Goal: Task Accomplishment & Management: Manage account settings

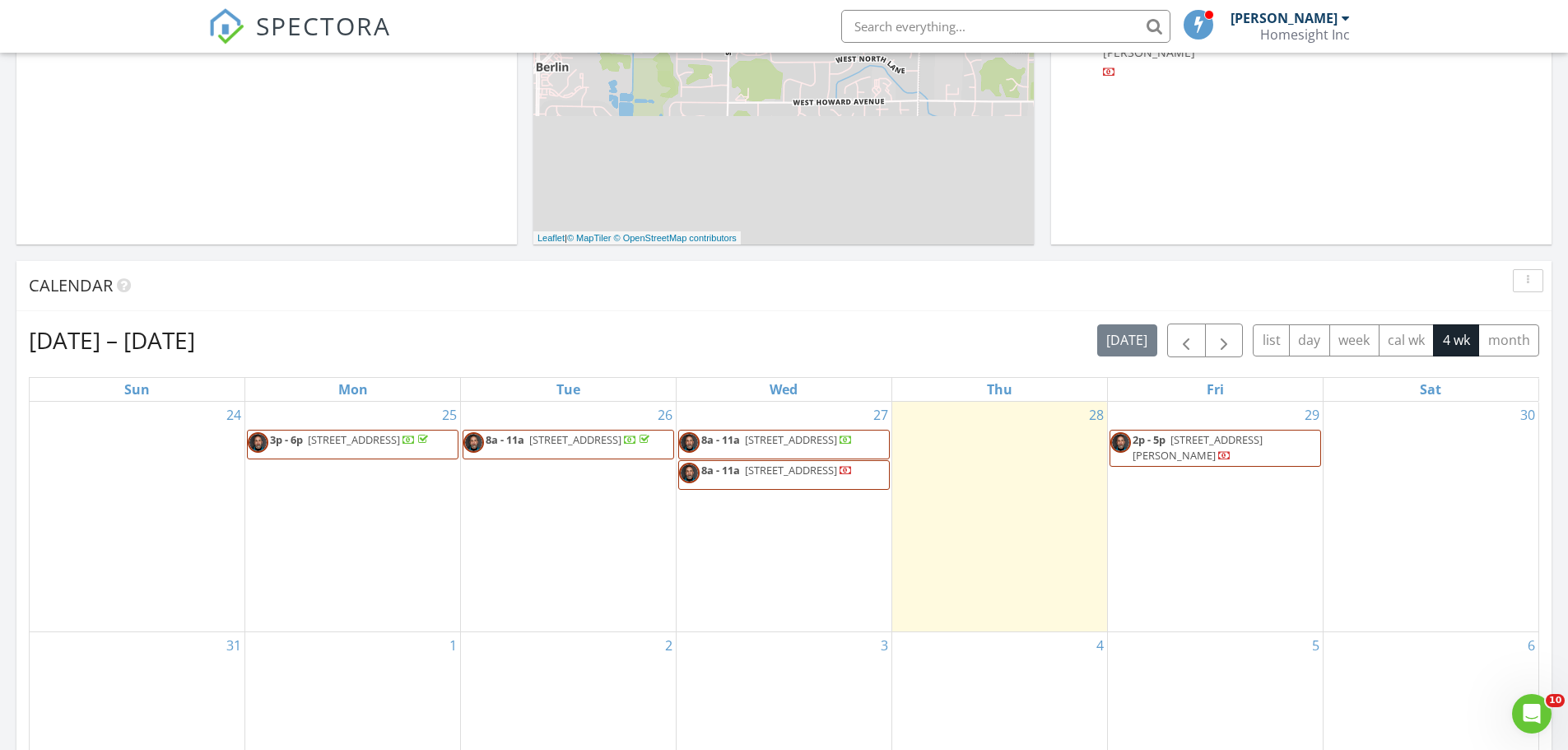
scroll to position [412, 0]
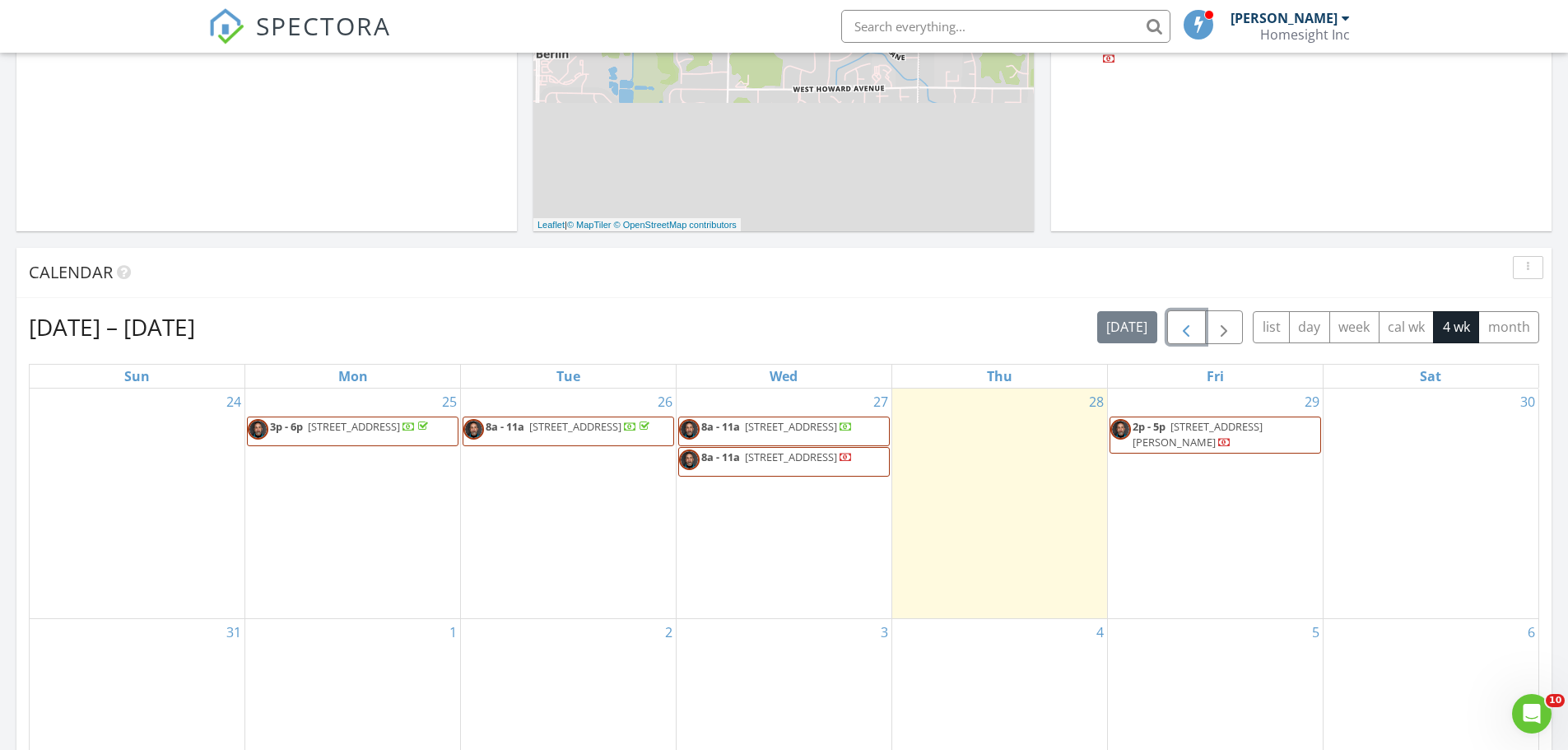
click at [1187, 330] on span "button" at bounding box center [1186, 328] width 20 height 20
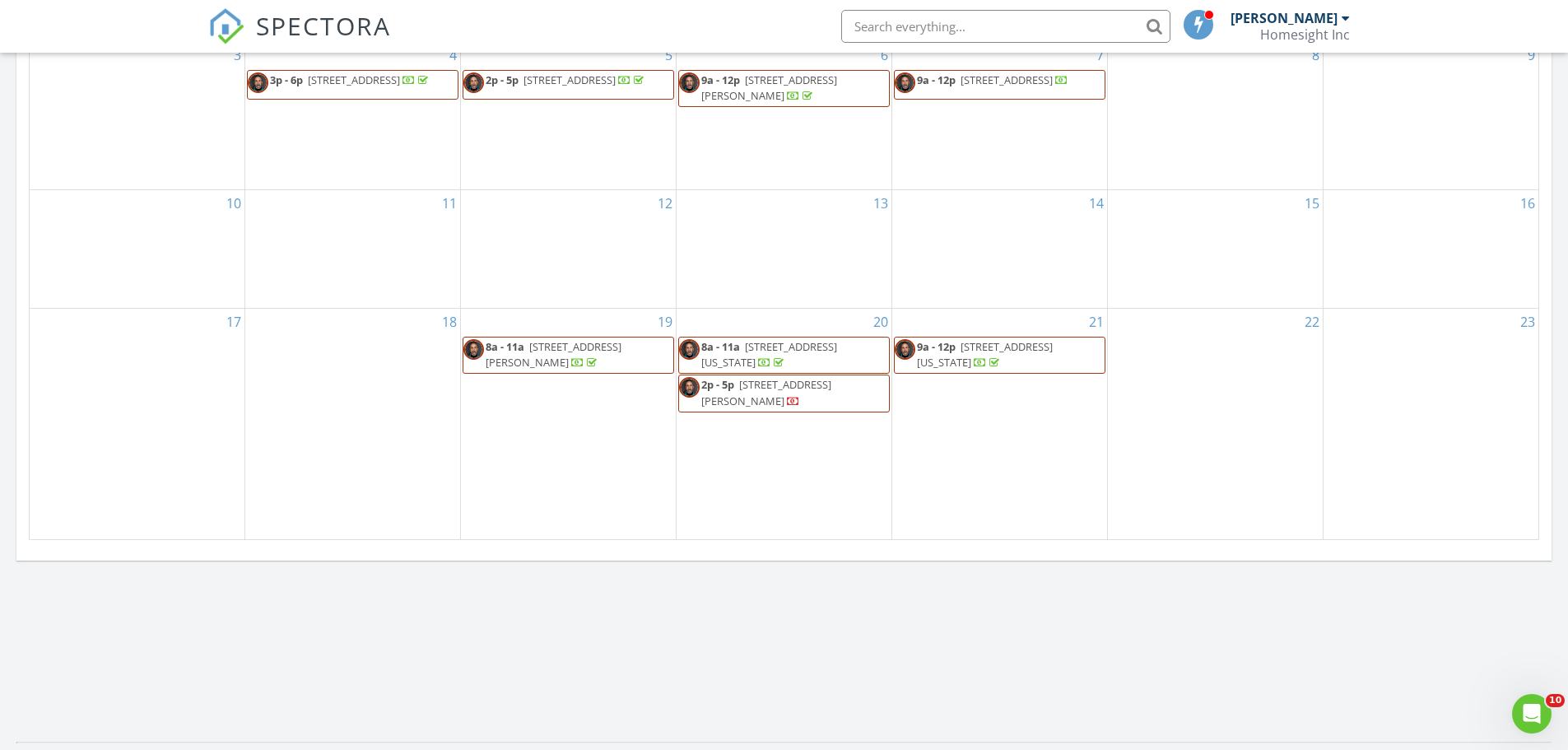
scroll to position [823, 0]
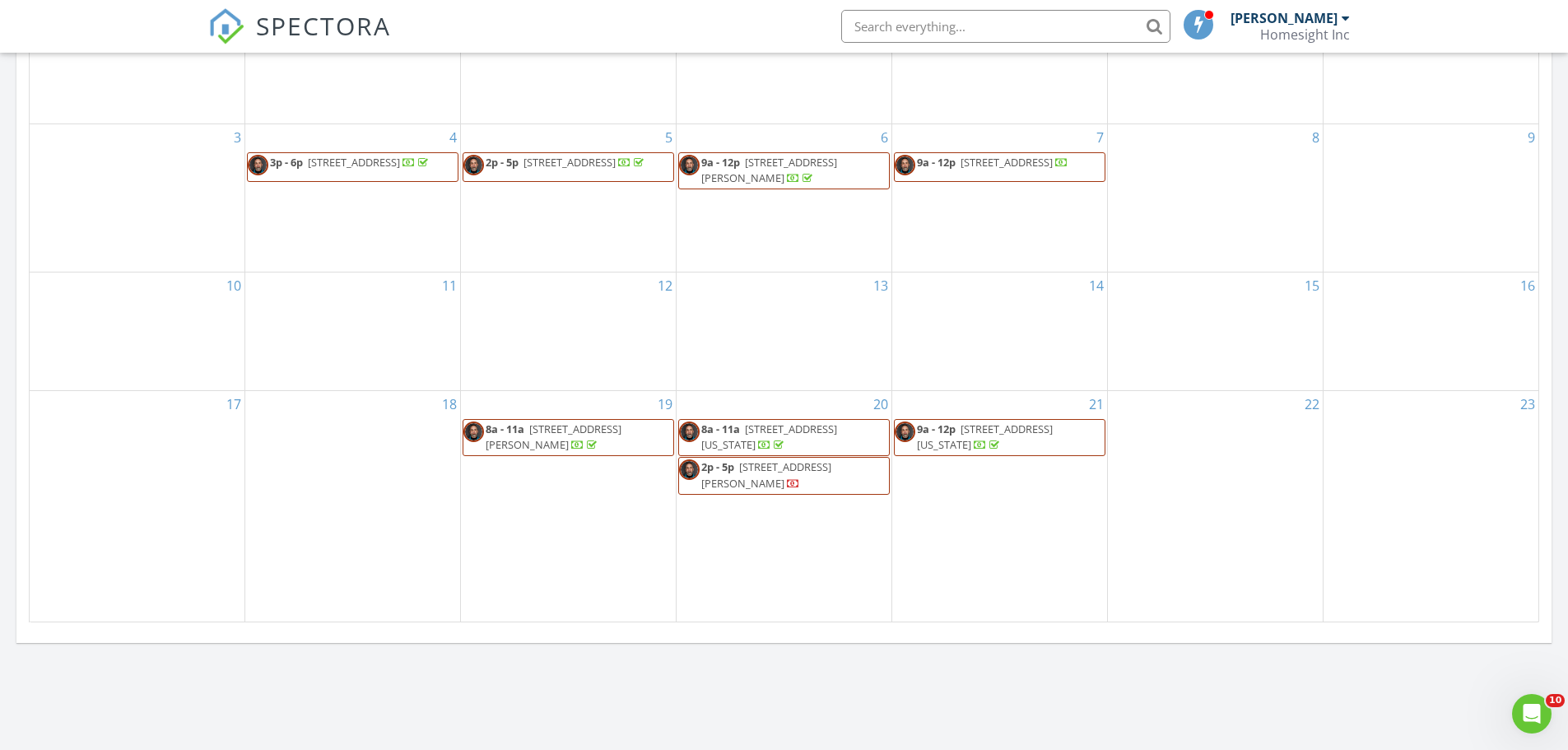
click at [1048, 444] on span "9a - 12p 614 North Wisconsin, Elkhorn 53121" at bounding box center [1000, 437] width 210 height 32
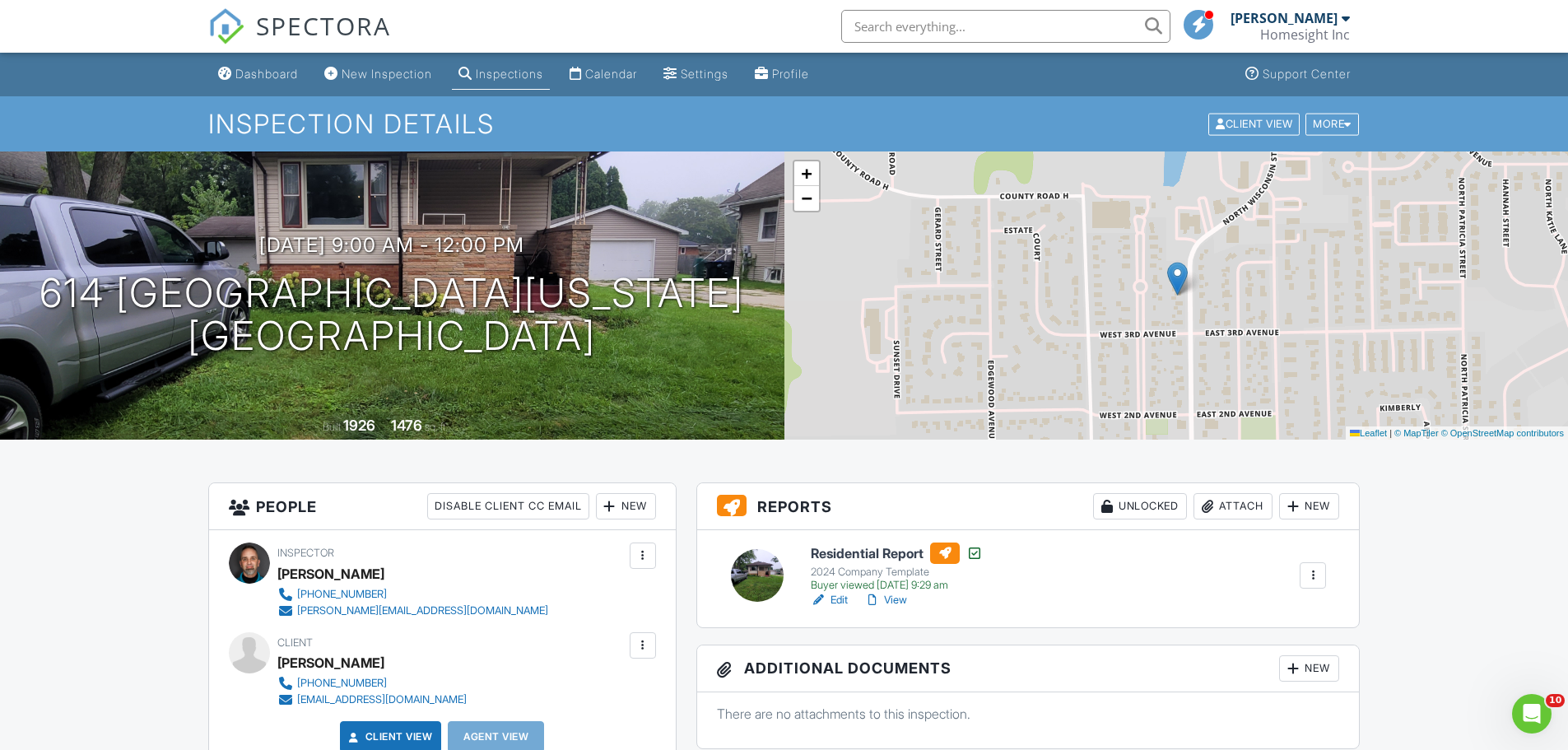
click at [892, 601] on link "View" at bounding box center [885, 600] width 43 height 17
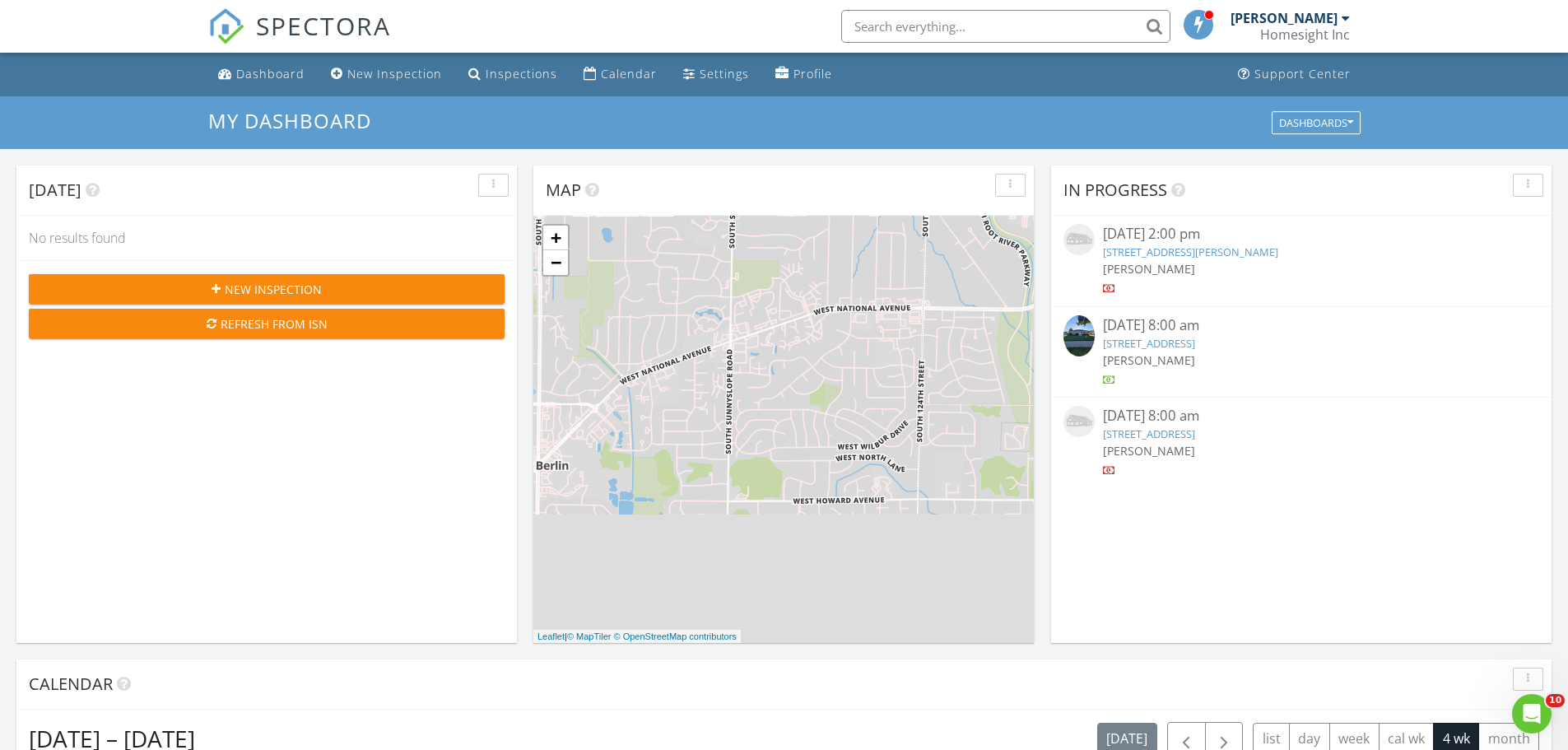
click at [1075, 341] on img at bounding box center [1079, 337] width 31 height 42
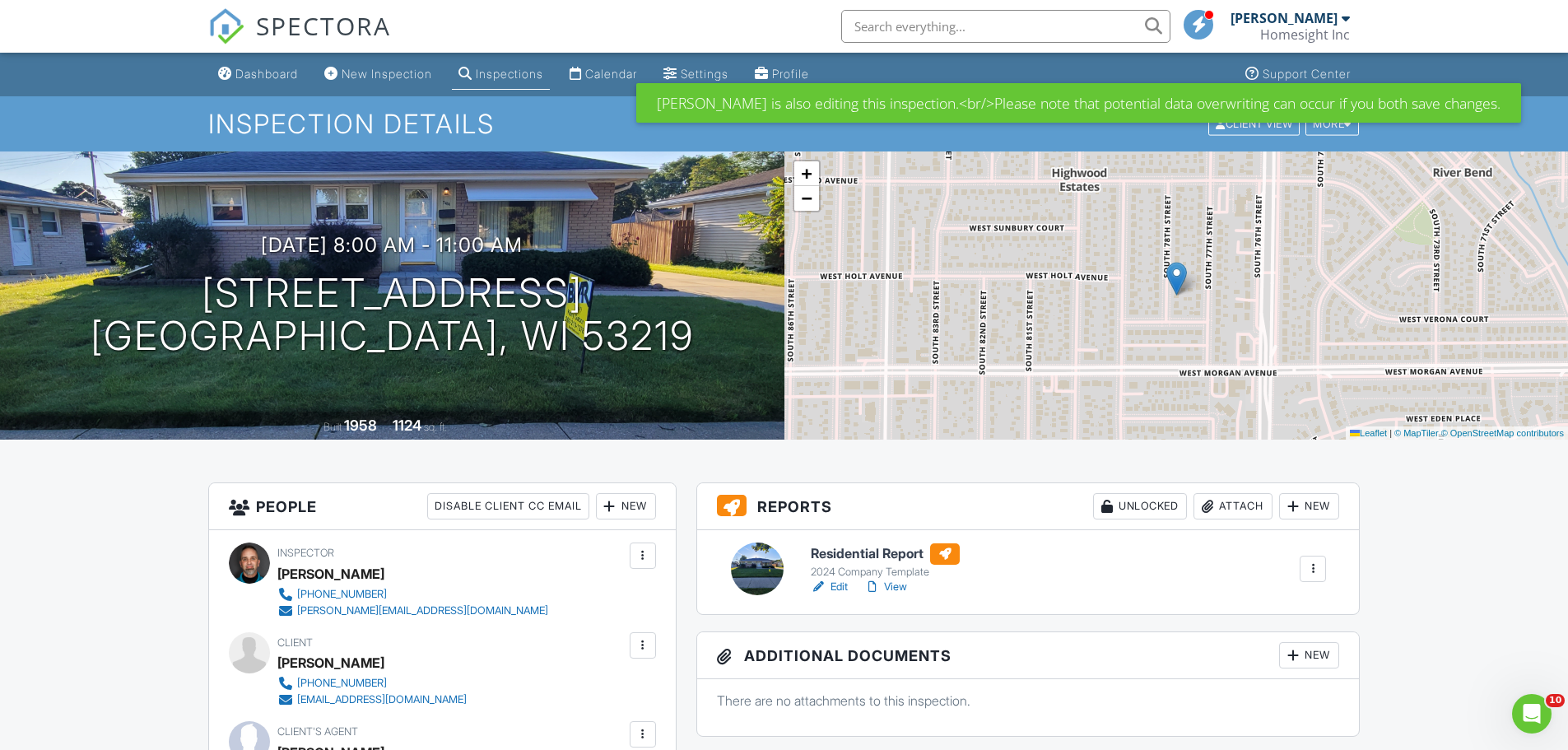
click at [888, 580] on link "View" at bounding box center [885, 587] width 43 height 17
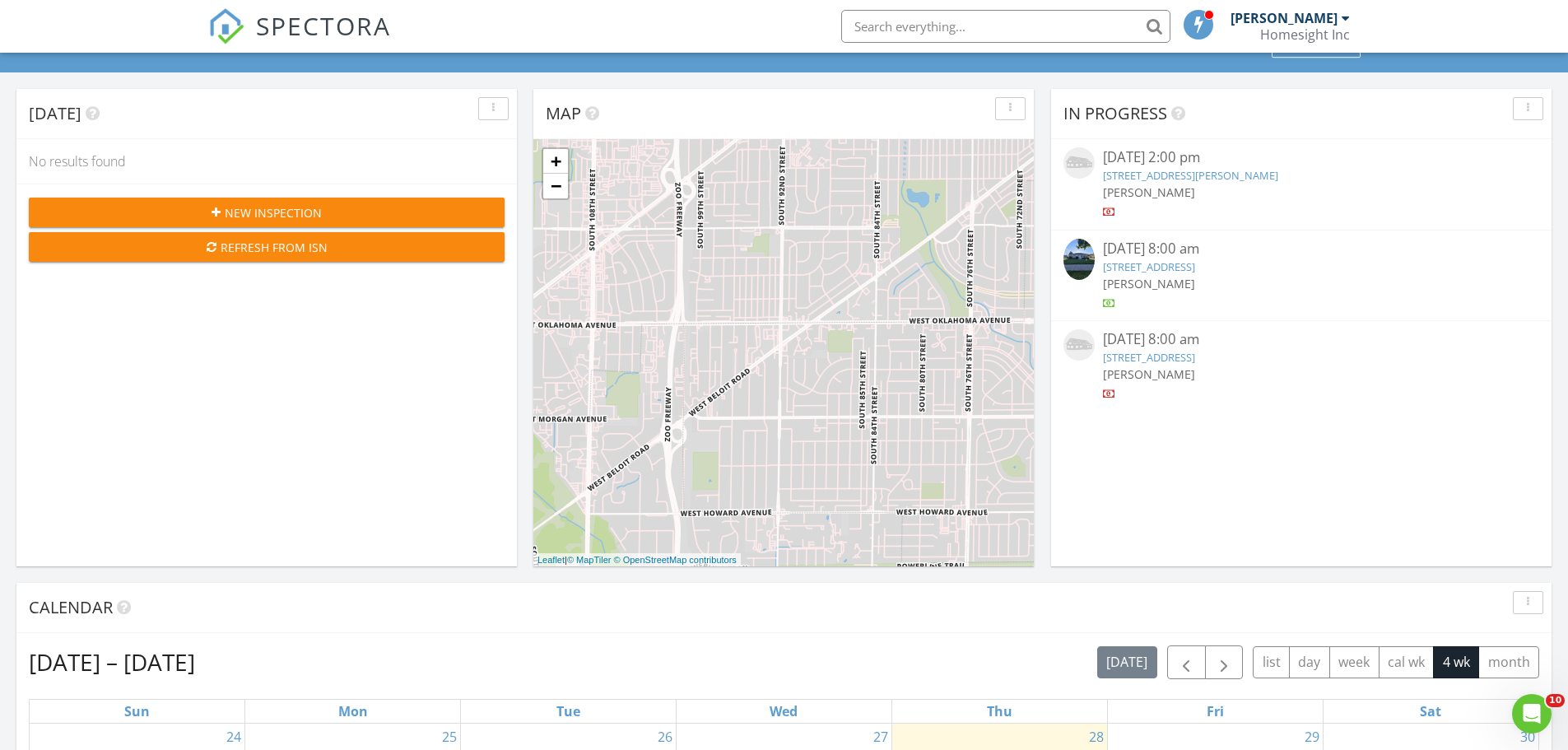
scroll to position [576, 0]
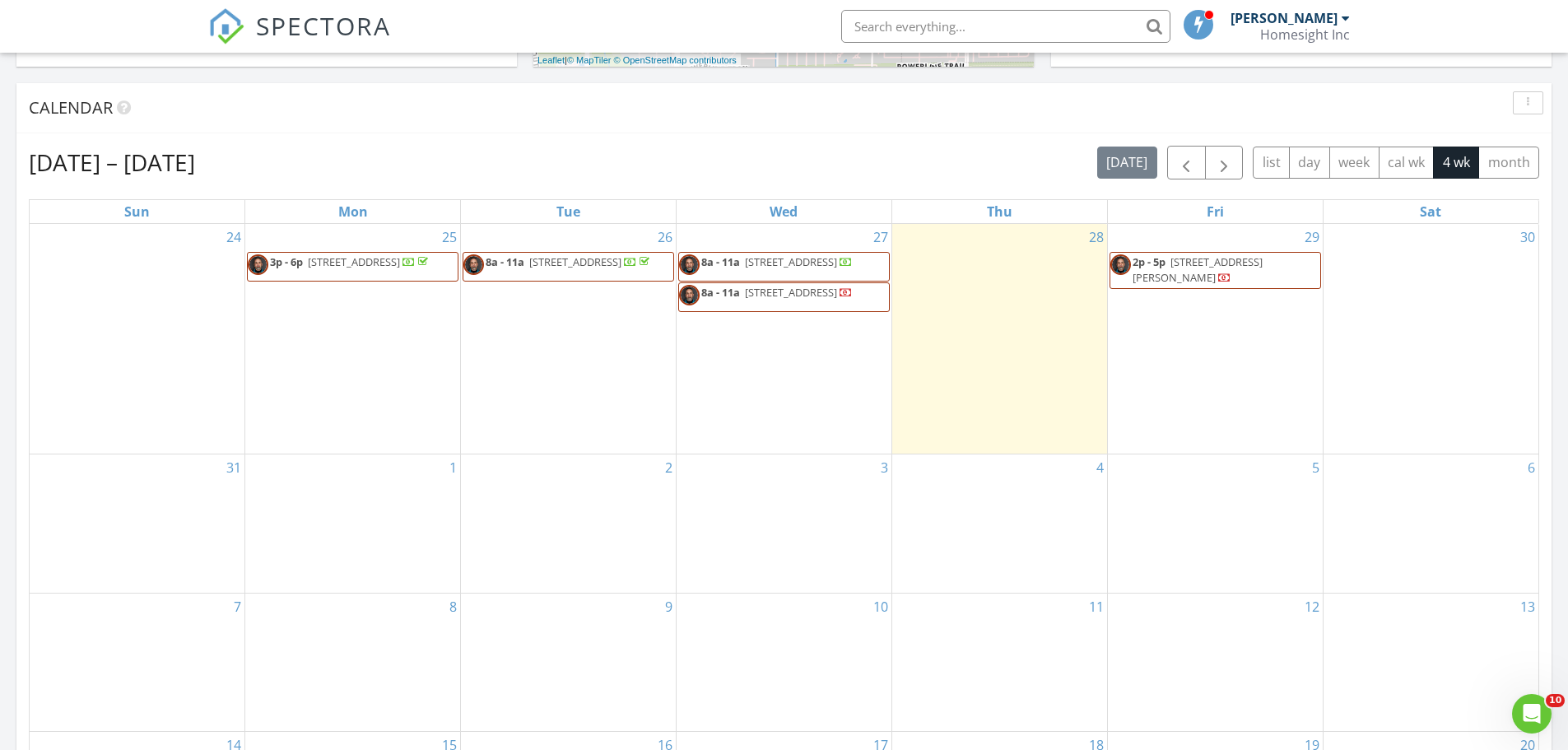
click at [391, 274] on span "3p - 6p 7124 W Lima St, Milwaukee 53223" at bounding box center [339, 267] width 184 height 24
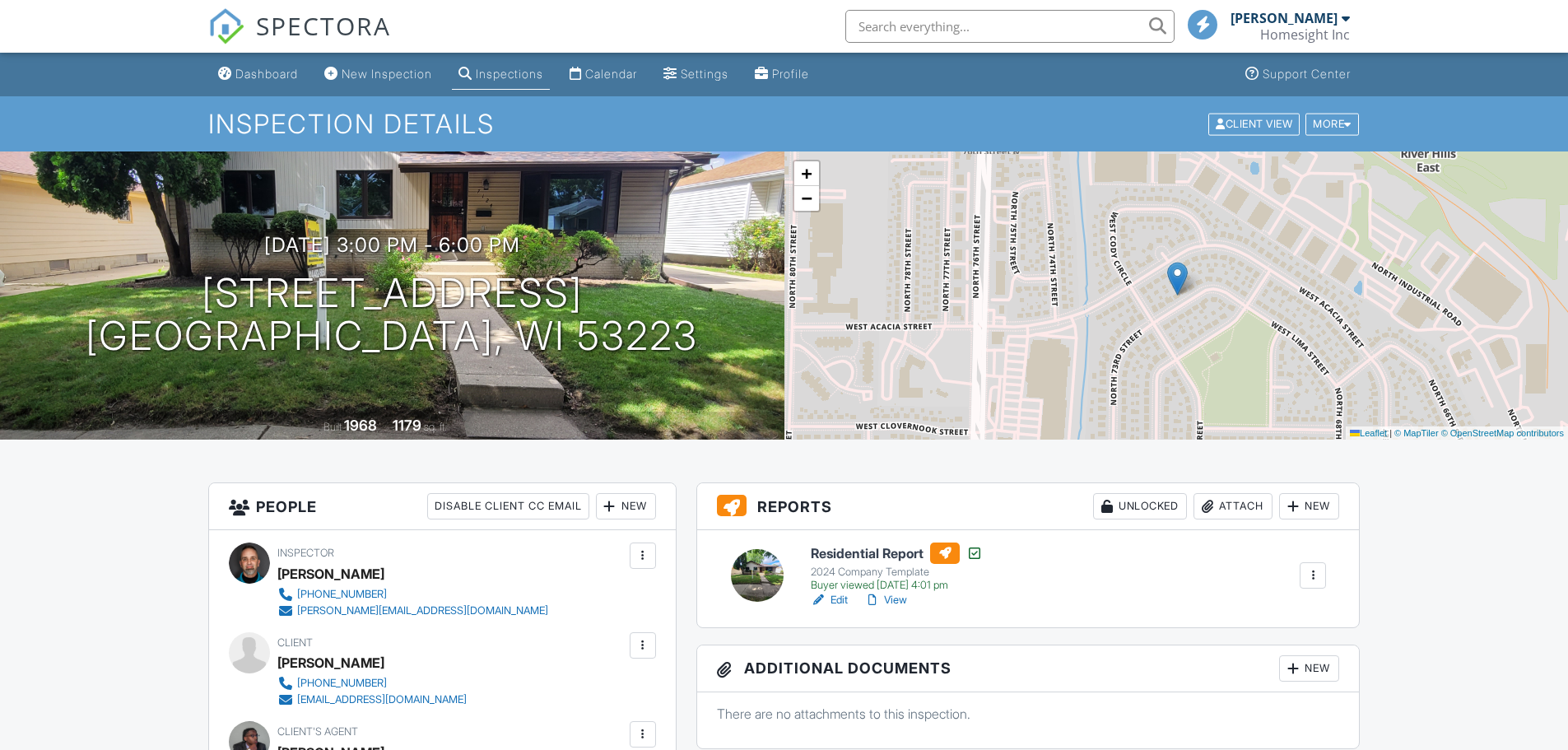
click at [894, 599] on link "View" at bounding box center [885, 600] width 43 height 17
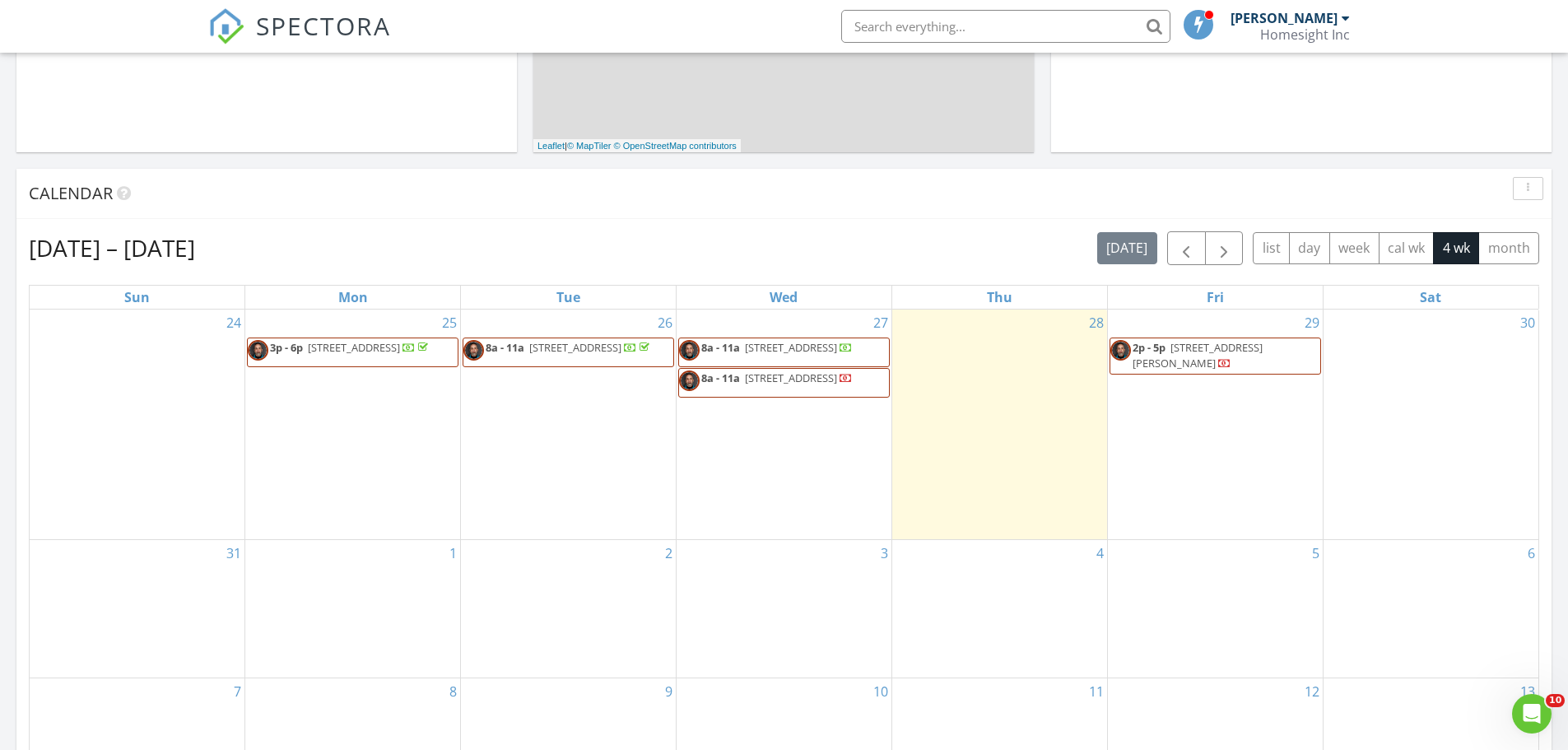
scroll to position [494, 0]
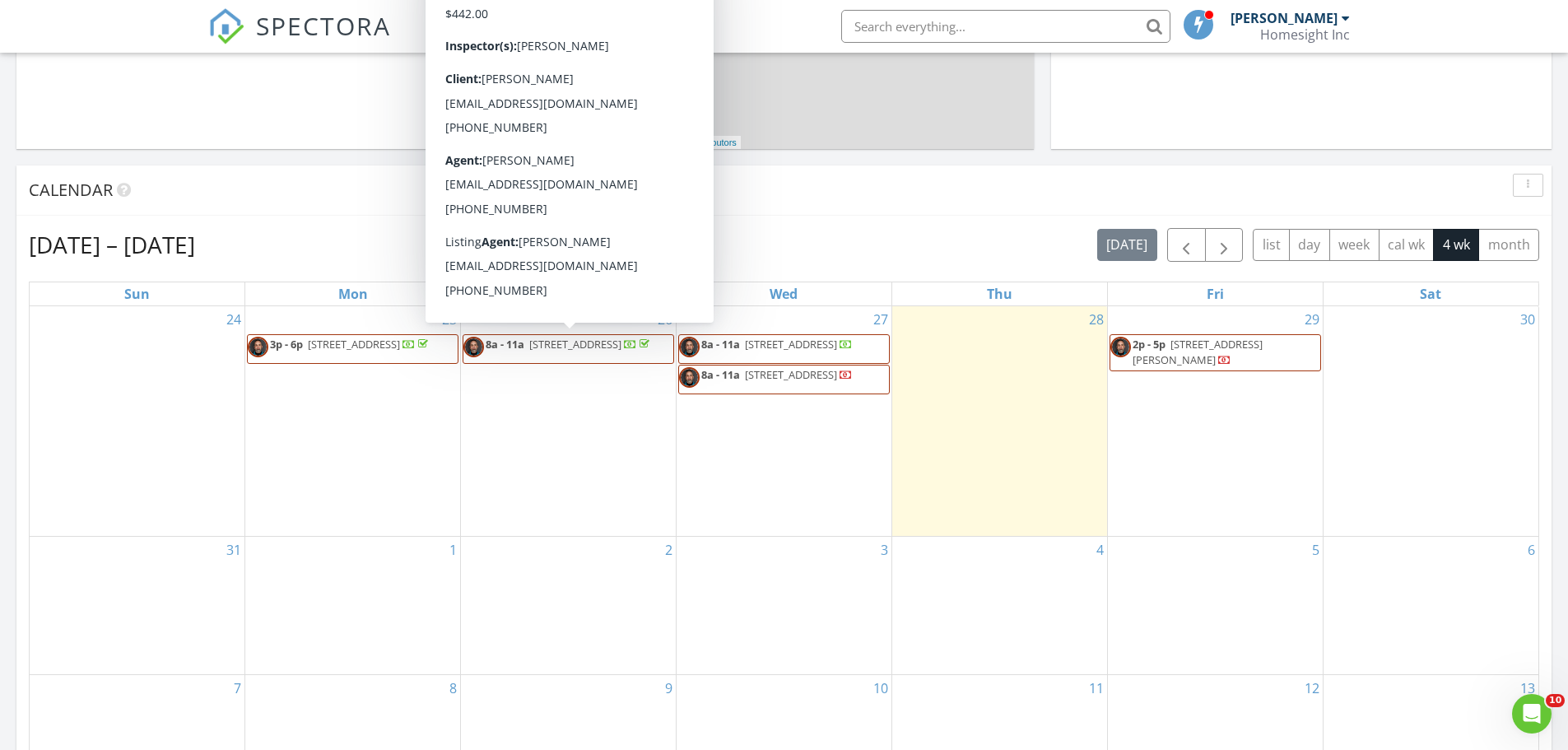
click at [586, 351] on span "8a - 11a [STREET_ADDRESS]" at bounding box center [558, 349] width 190 height 24
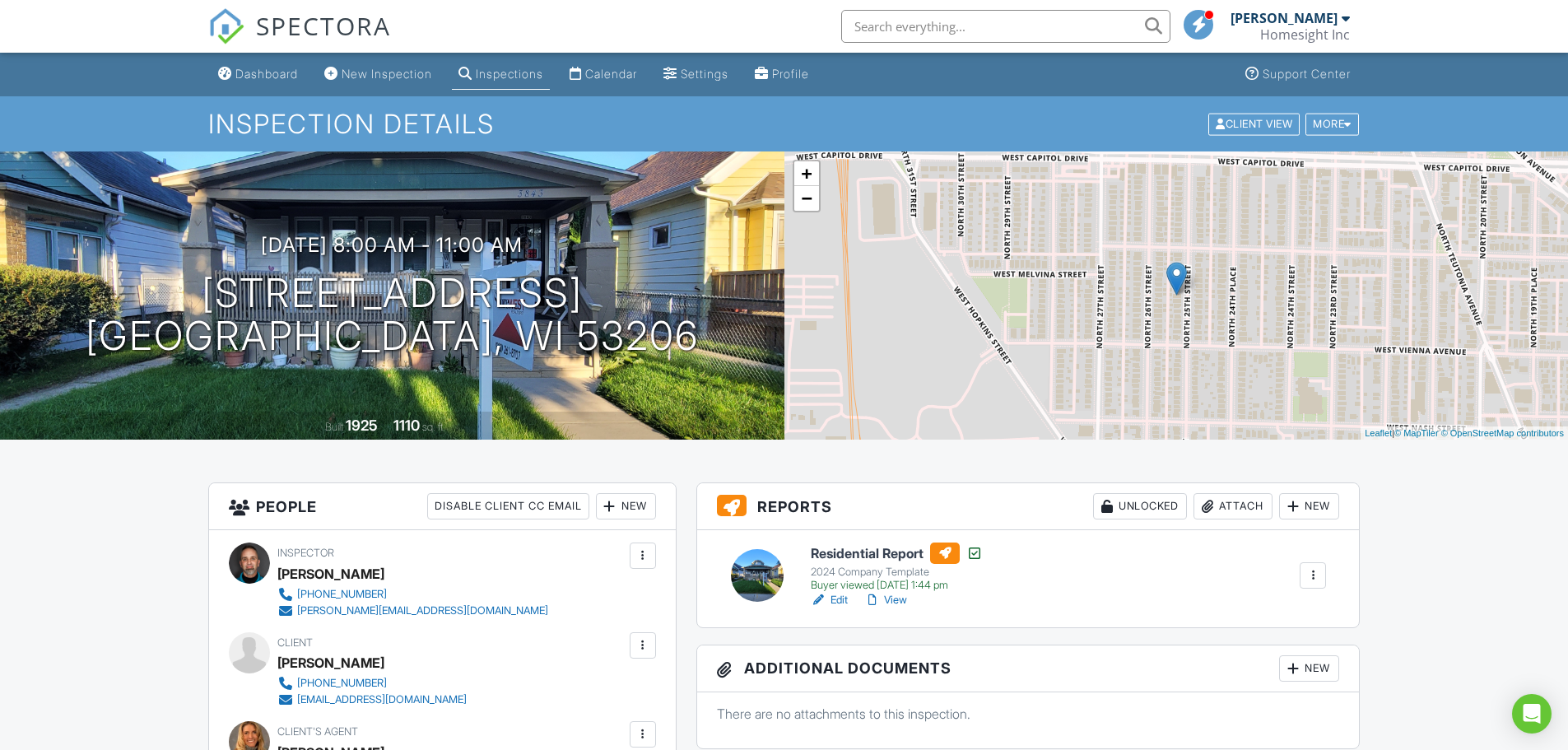
click at [896, 599] on link "View" at bounding box center [885, 600] width 43 height 17
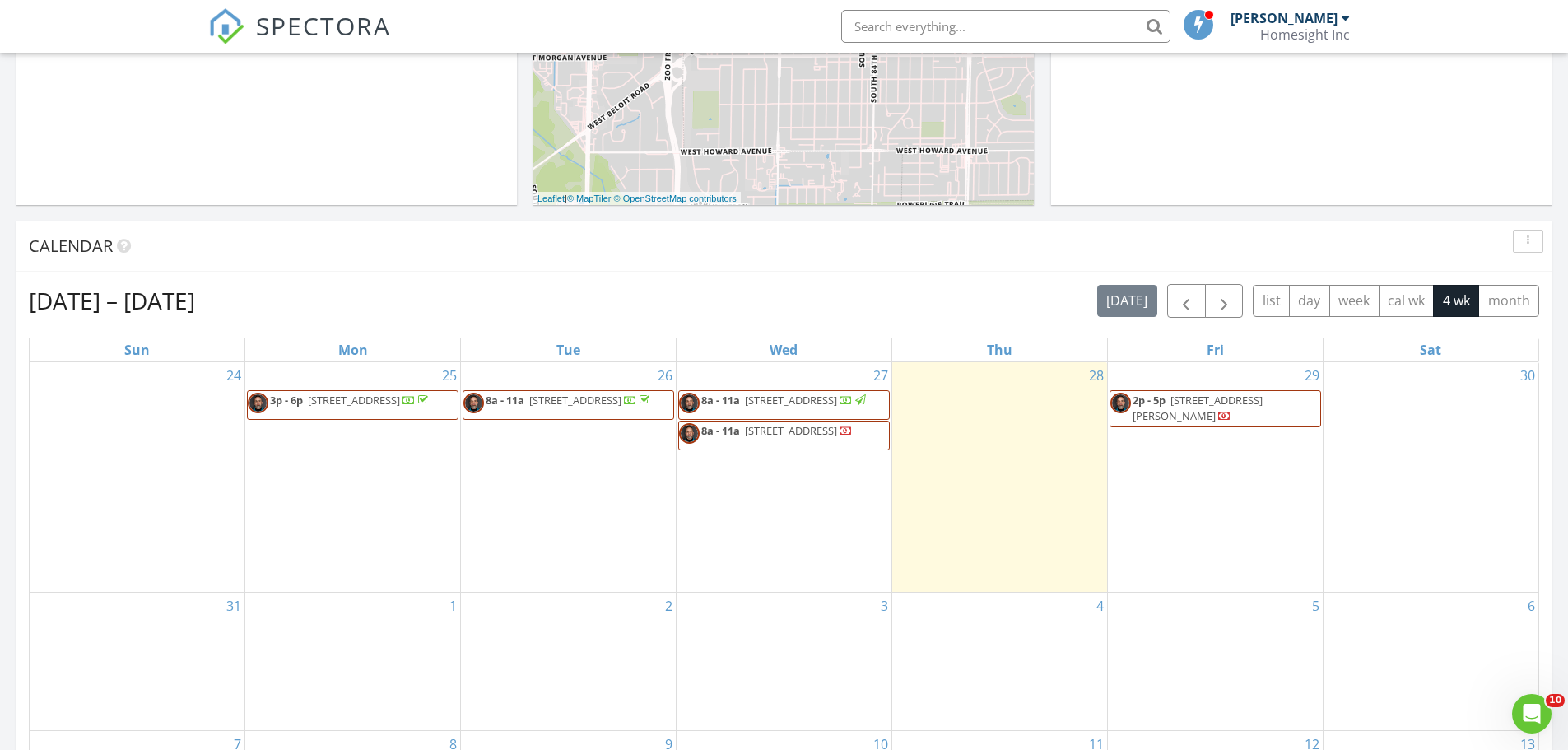
scroll to position [494, 0]
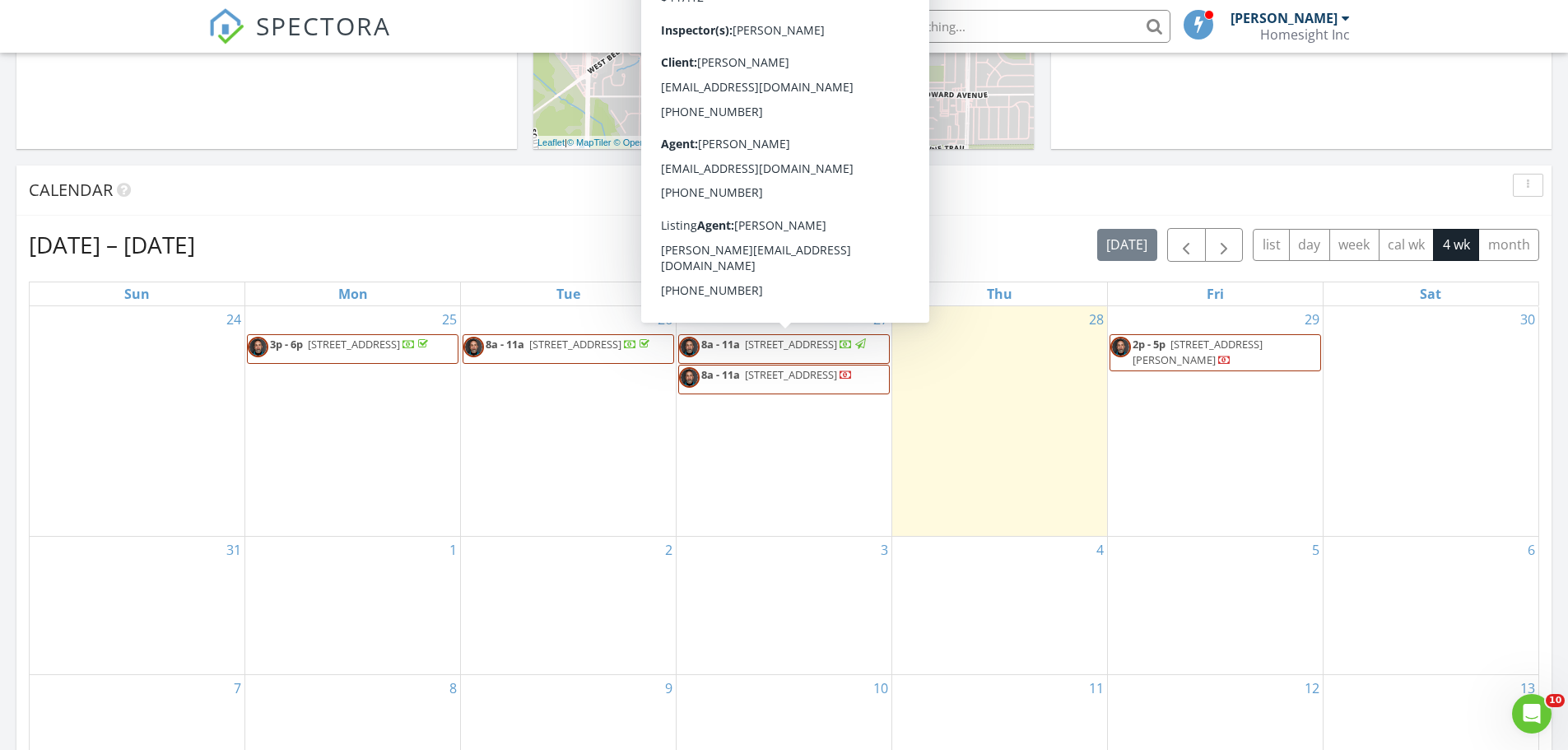
click at [772, 349] on span "3414 S 78th St, Milwaukee 53219" at bounding box center [790, 344] width 92 height 15
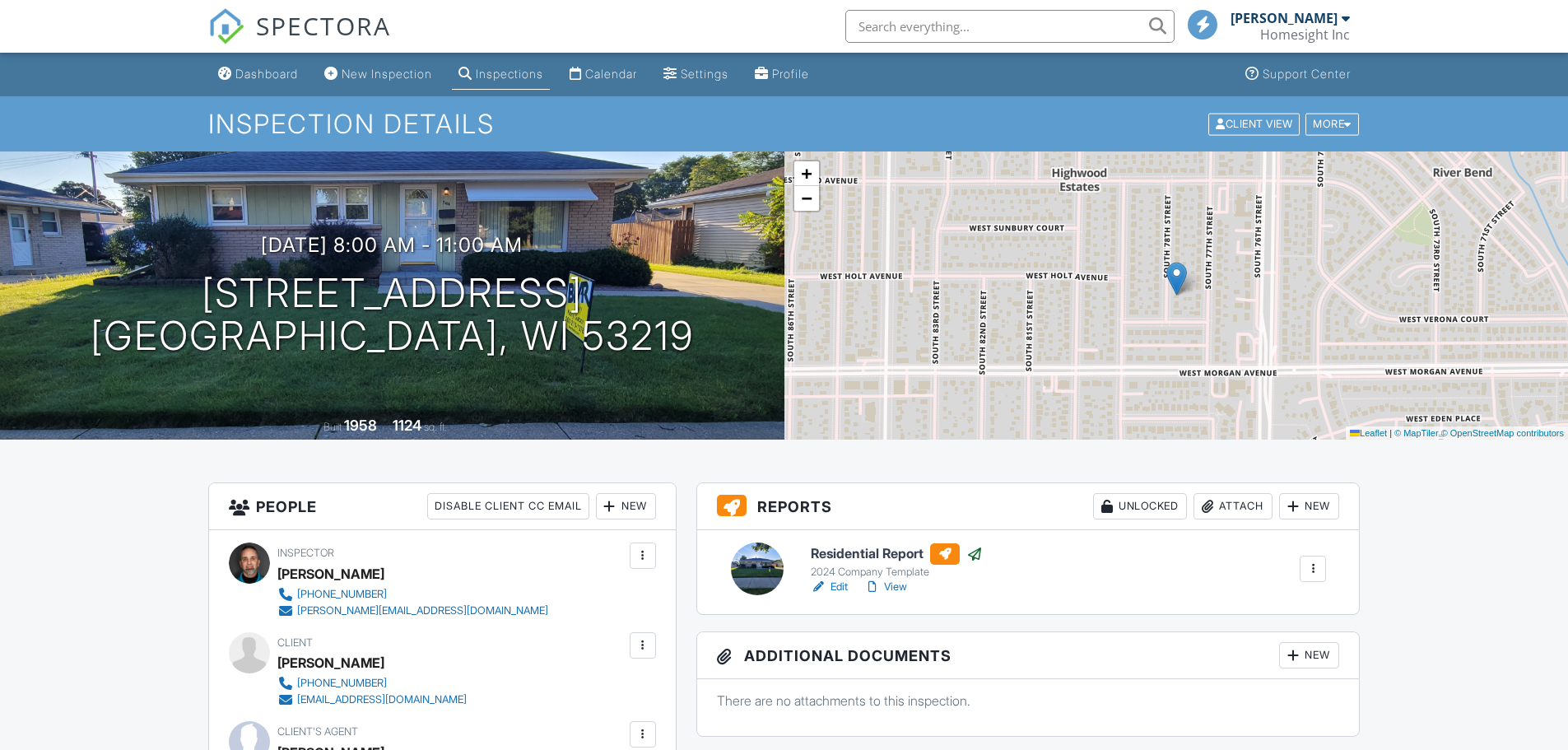
click at [898, 587] on link "View" at bounding box center [885, 587] width 43 height 17
